Goal: Download file/media

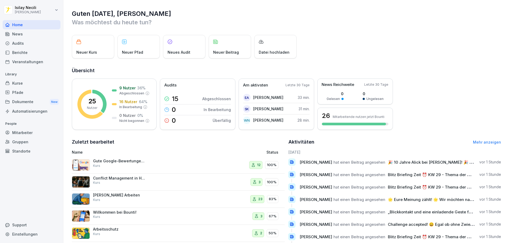
click at [12, 37] on div "News" at bounding box center [32, 33] width 58 height 9
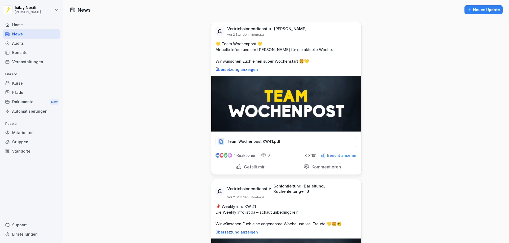
click at [254, 141] on p "Team Wochenpost KW41.pdf" at bounding box center [254, 141] width 54 height 5
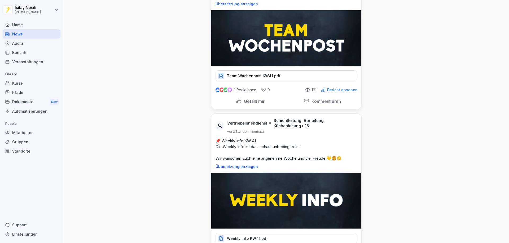
scroll to position [79, 0]
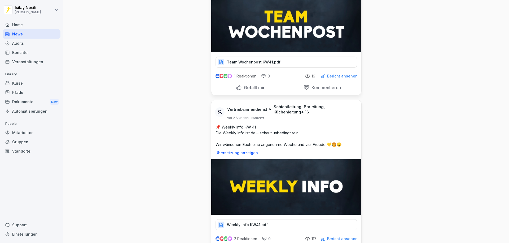
click at [250, 62] on p "Team Wochenpost KW41.pdf" at bounding box center [254, 62] width 54 height 5
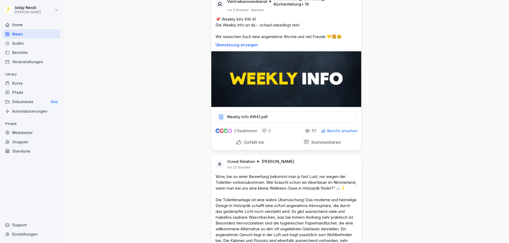
scroll to position [238, 0]
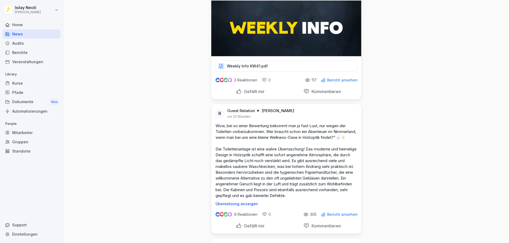
click at [254, 69] on div "Weekly Info KW41.pdf" at bounding box center [285, 66] width 141 height 11
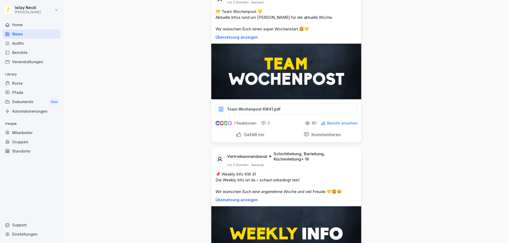
scroll to position [0, 0]
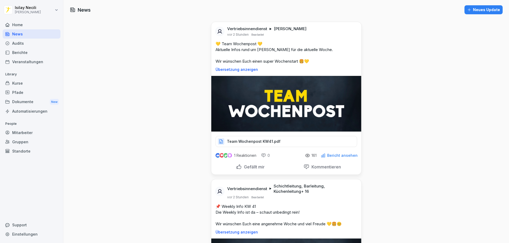
click at [254, 140] on p "Team Wochenpost KW41.pdf" at bounding box center [254, 141] width 54 height 5
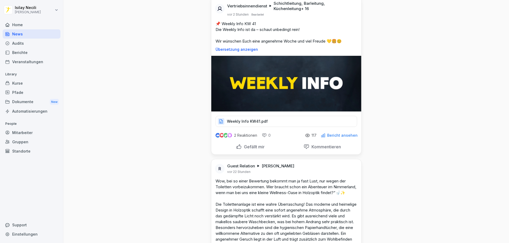
scroll to position [185, 0]
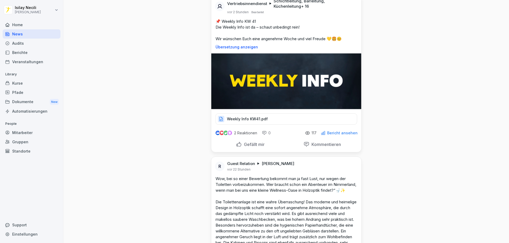
click at [254, 121] on p "Weekly Info KW41.pdf" at bounding box center [247, 119] width 41 height 5
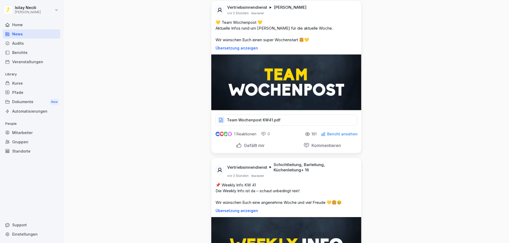
scroll to position [0, 0]
